Goal: Task Accomplishment & Management: Use online tool/utility

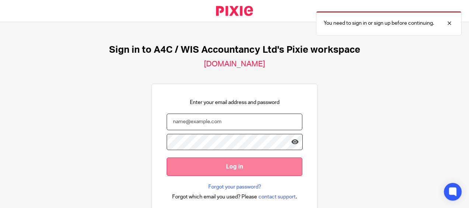
type input "[PERSON_NAME][EMAIL_ADDRESS][DOMAIN_NAME]"
click at [223, 169] on input "Log in" at bounding box center [235, 166] width 136 height 18
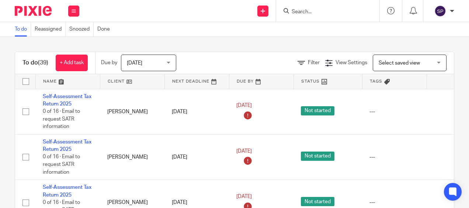
click at [171, 62] on div "Today Today" at bounding box center [148, 63] width 55 height 17
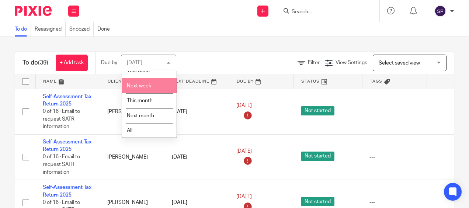
scroll to position [38, 0]
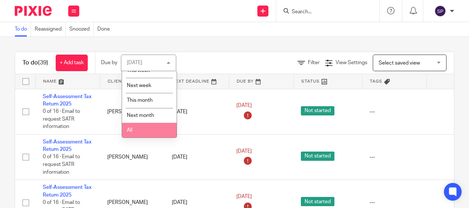
click at [150, 133] on li "All" at bounding box center [149, 130] width 55 height 15
